Goal: Information Seeking & Learning: Learn about a topic

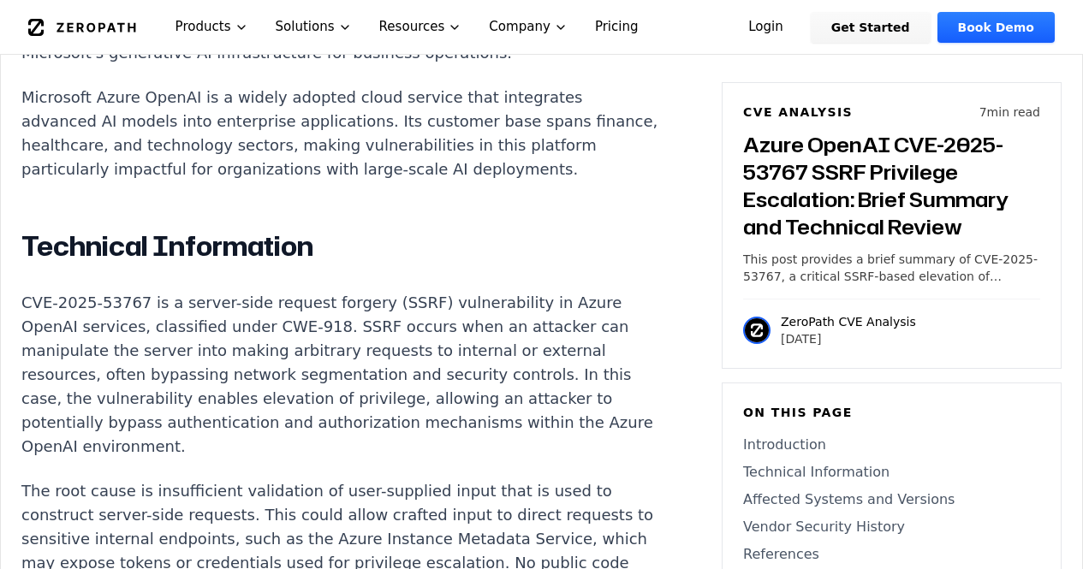
scroll to position [1276, 0]
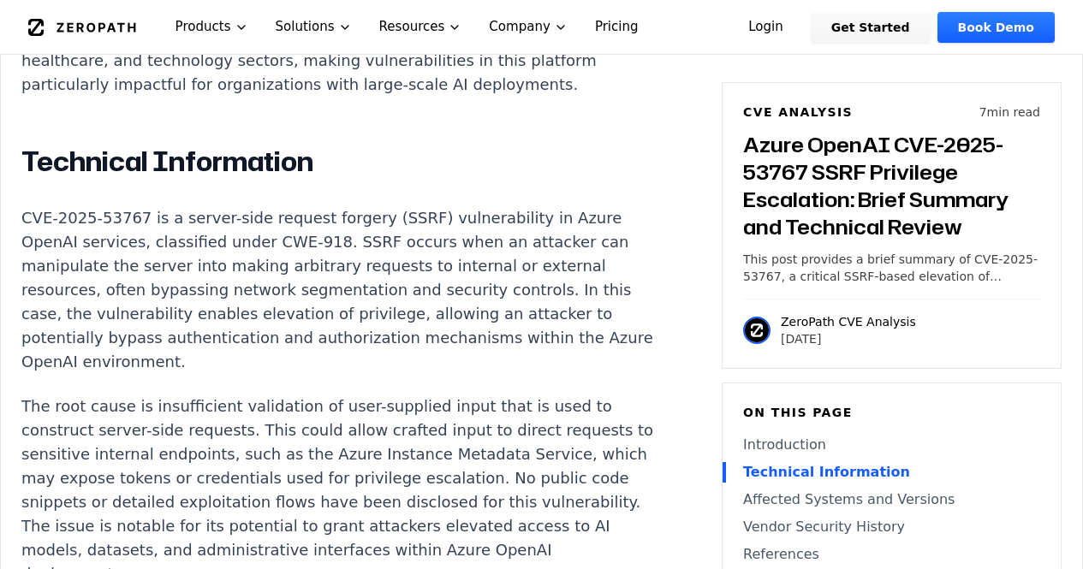
click at [217, 313] on p "CVE-2025-53767 is a server-side request forgery (SSRF) vulnerability in Azure O…" at bounding box center [339, 290] width 637 height 168
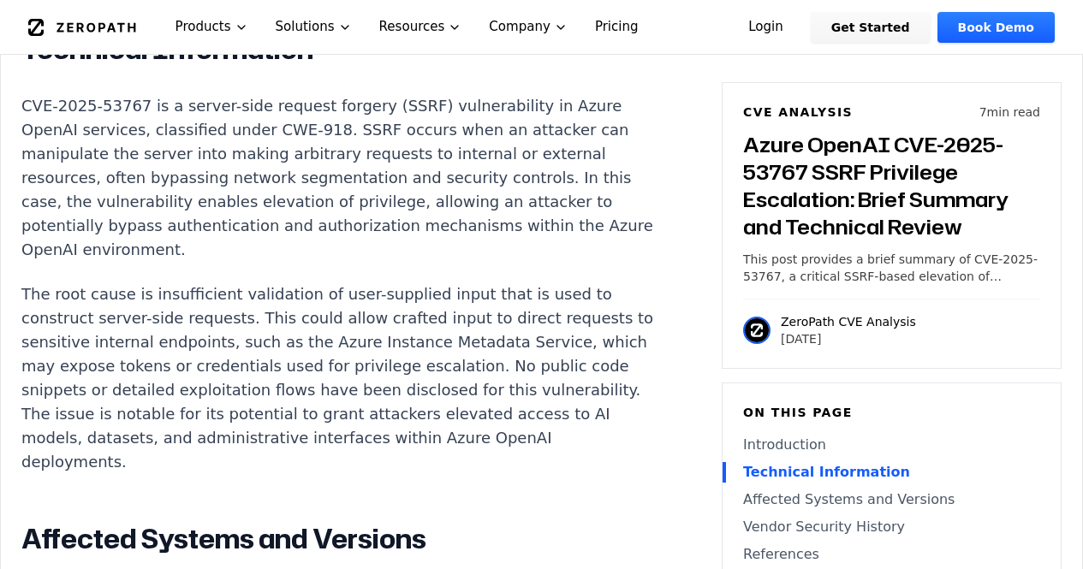
click at [217, 313] on p "The root cause is insufficient validation of user-supplied input that is used t…" at bounding box center [339, 379] width 637 height 192
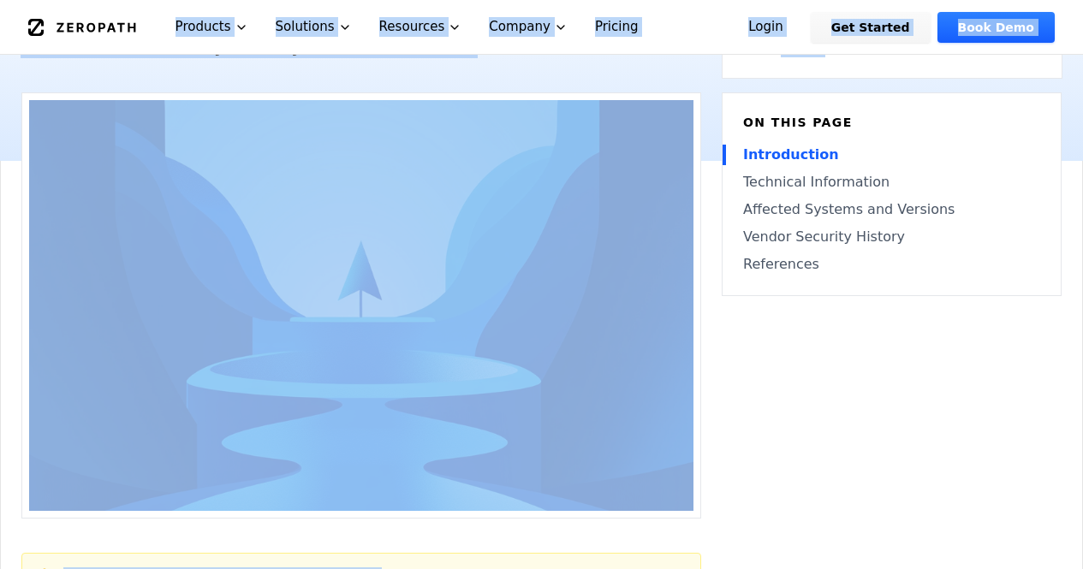
scroll to position [0, 0]
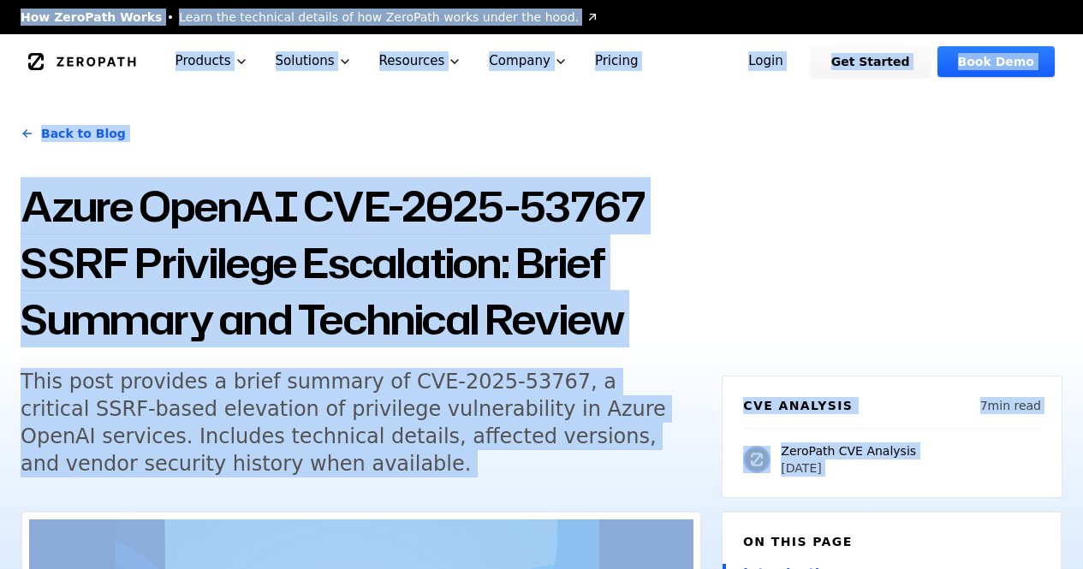
drag, startPoint x: 18, startPoint y: 130, endPoint x: 23, endPoint y: -17, distance: 147.3
click at [79, 59] on icon "Global" at bounding box center [82, 61] width 108 height 17
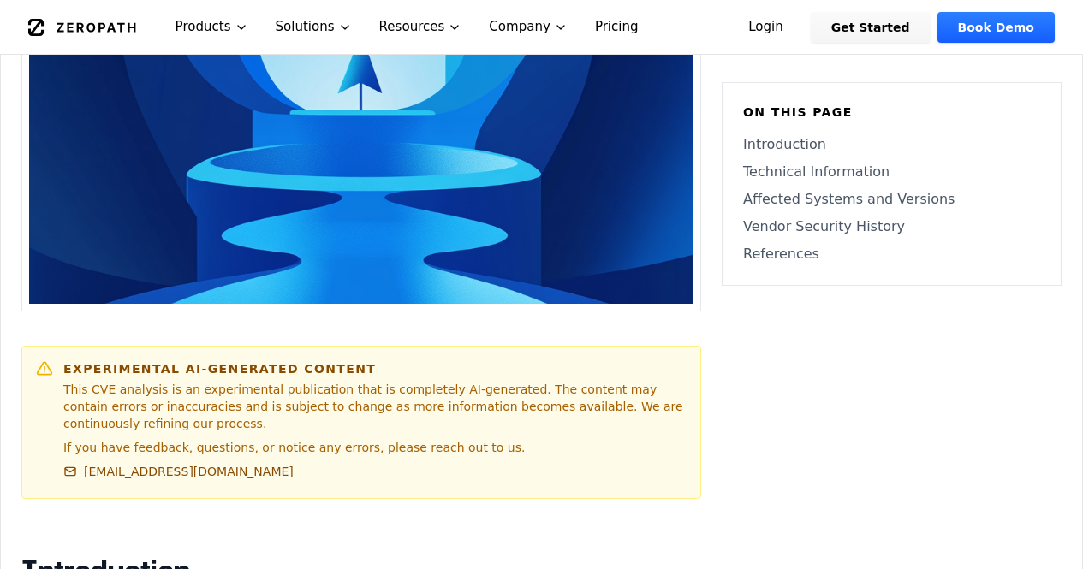
scroll to position [628, 0]
